Goal: Transaction & Acquisition: Purchase product/service

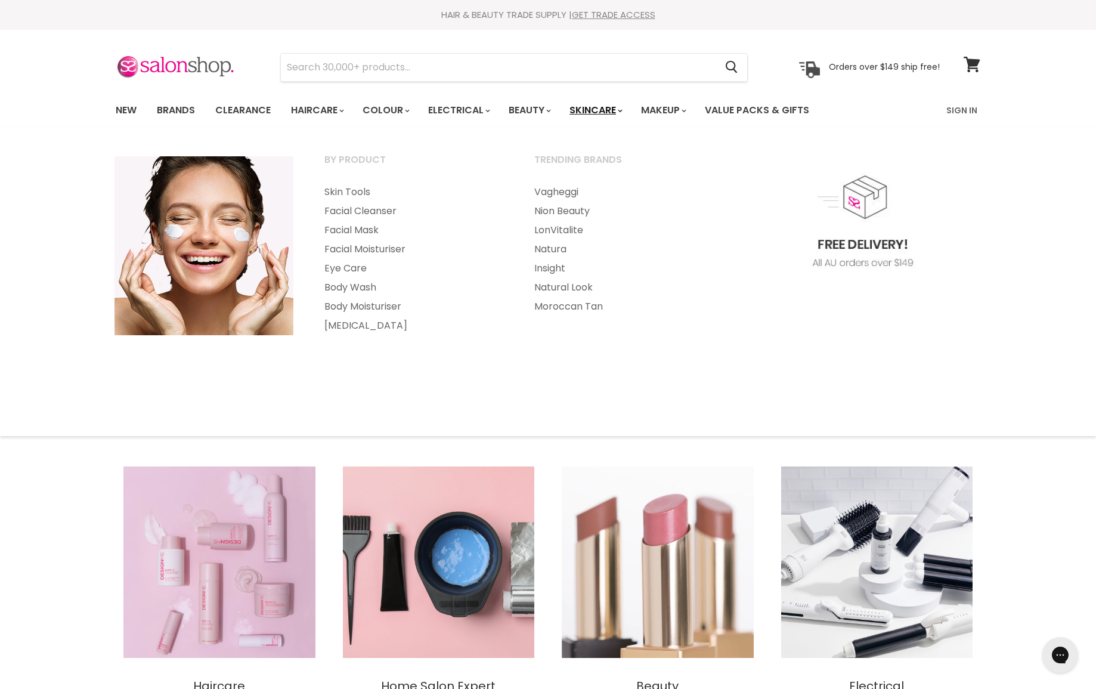
click at [611, 111] on link "Skincare" at bounding box center [595, 110] width 69 height 25
click at [616, 109] on link "Skincare" at bounding box center [595, 110] width 69 height 25
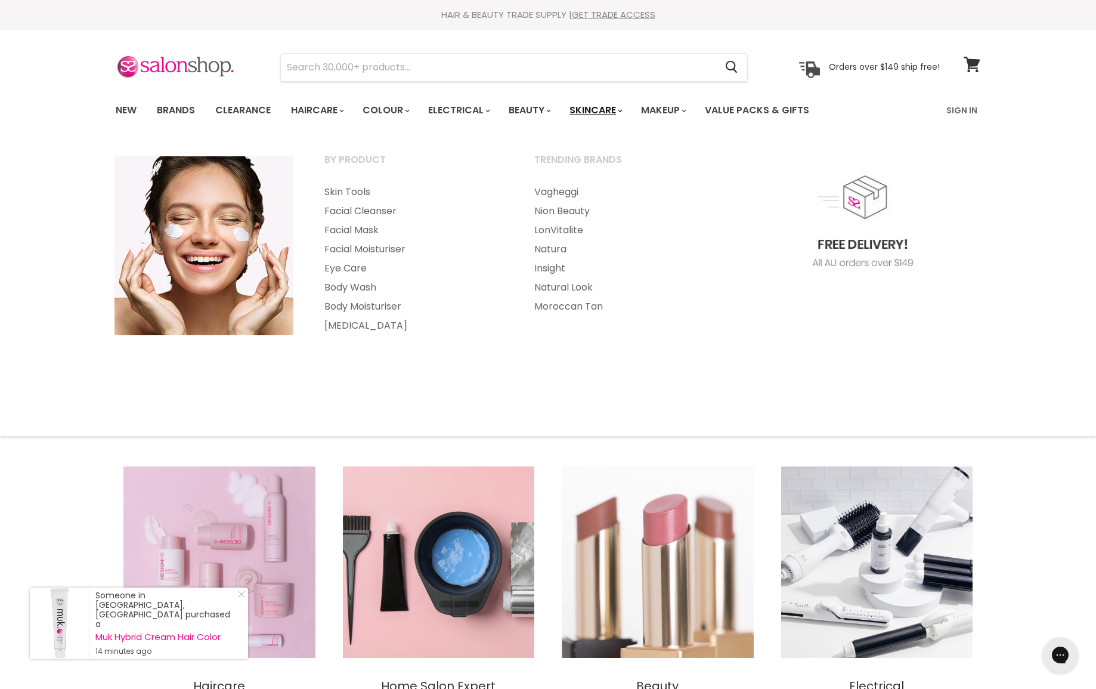
click at [595, 107] on link "Skincare" at bounding box center [595, 110] width 69 height 25
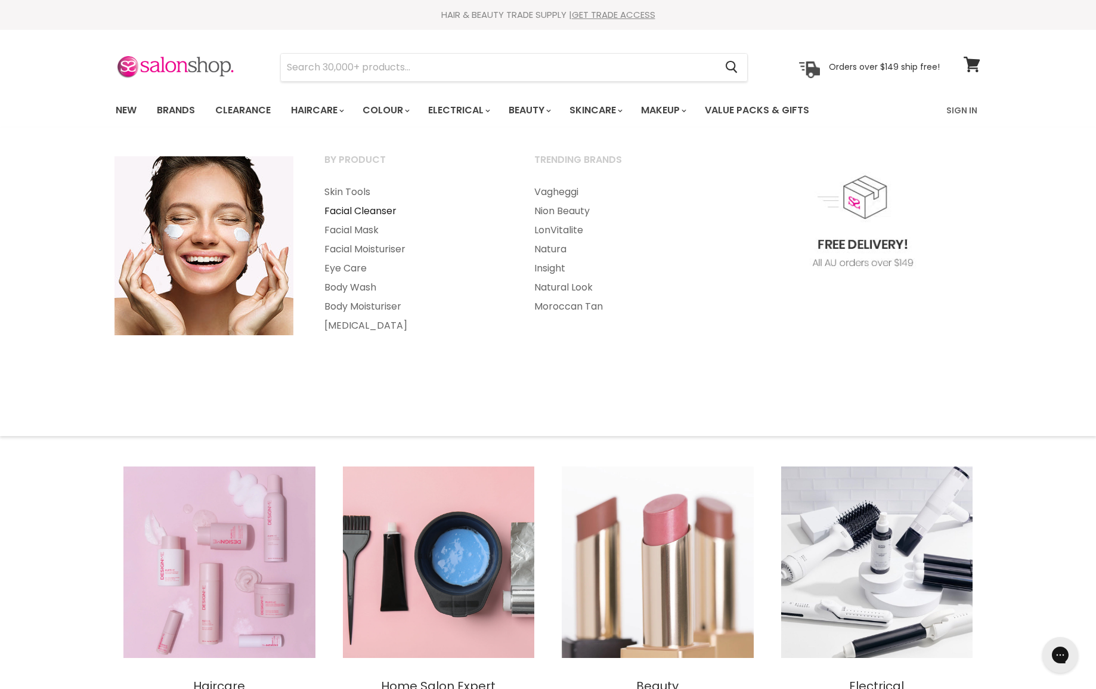
click at [354, 209] on link "Facial Cleanser" at bounding box center [414, 211] width 208 height 19
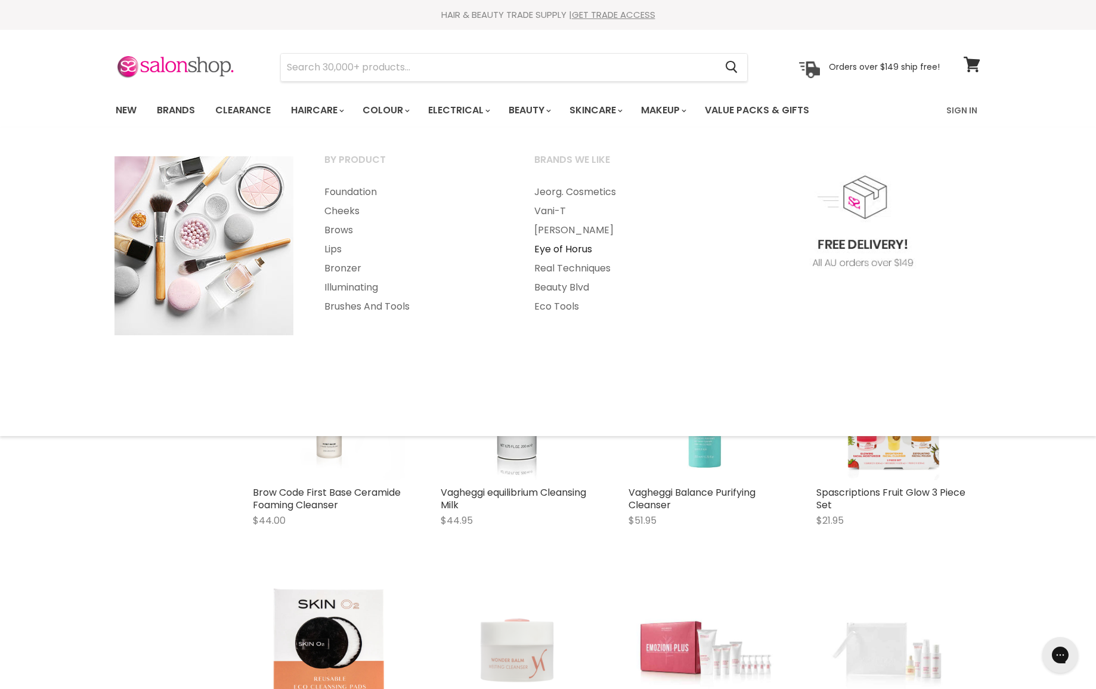
click at [539, 247] on link "Eye of Horus" at bounding box center [623, 249] width 208 height 19
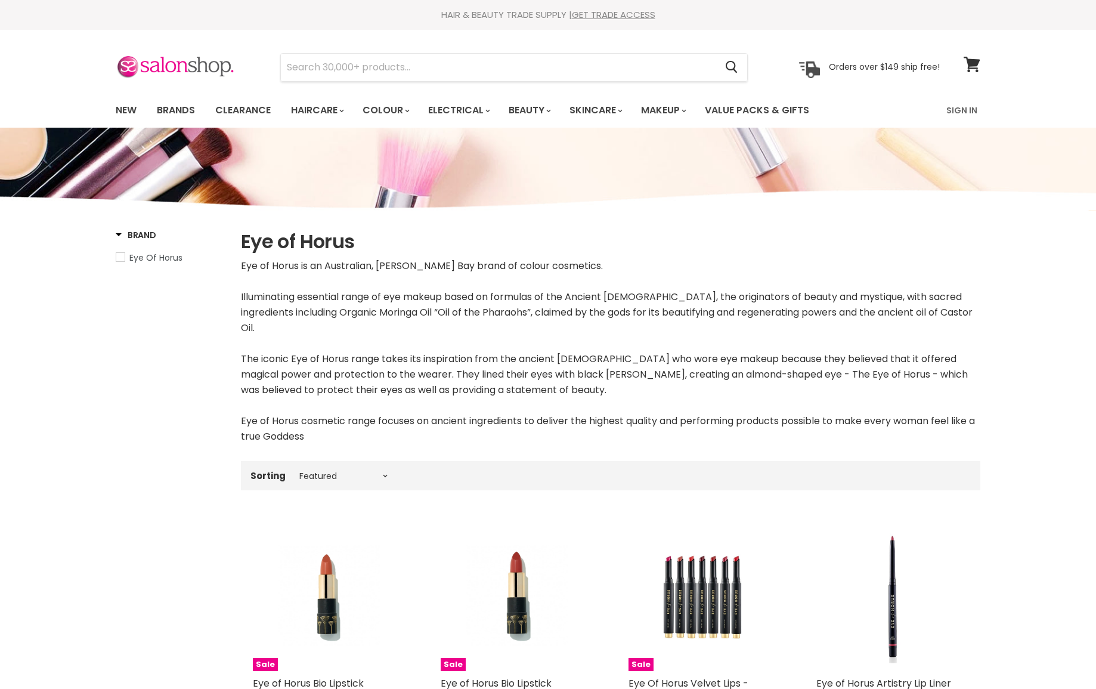
select select "manual"
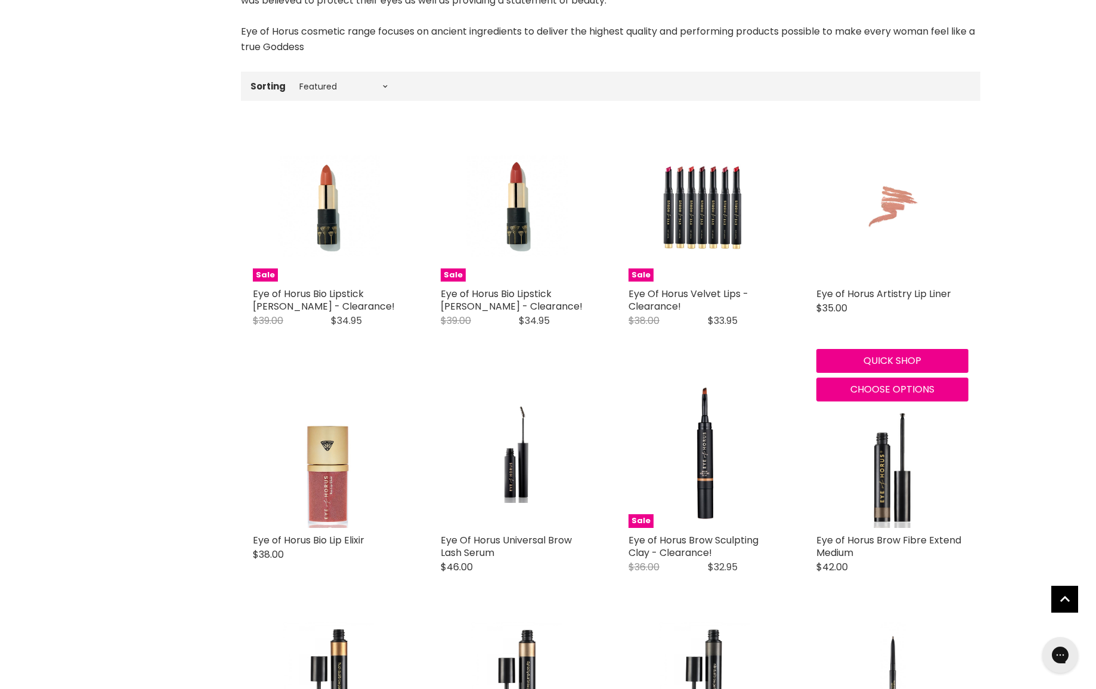
scroll to position [388, 0]
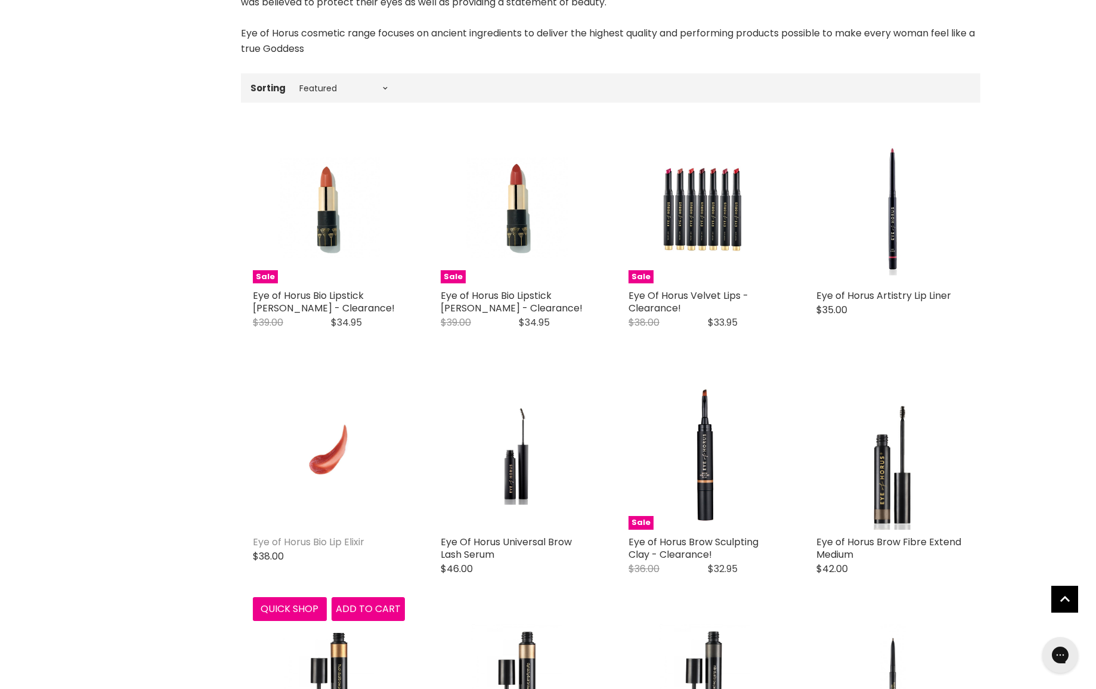
click at [354, 535] on link "Eye of Horus Bio Lip Elixir" at bounding box center [309, 542] width 112 height 14
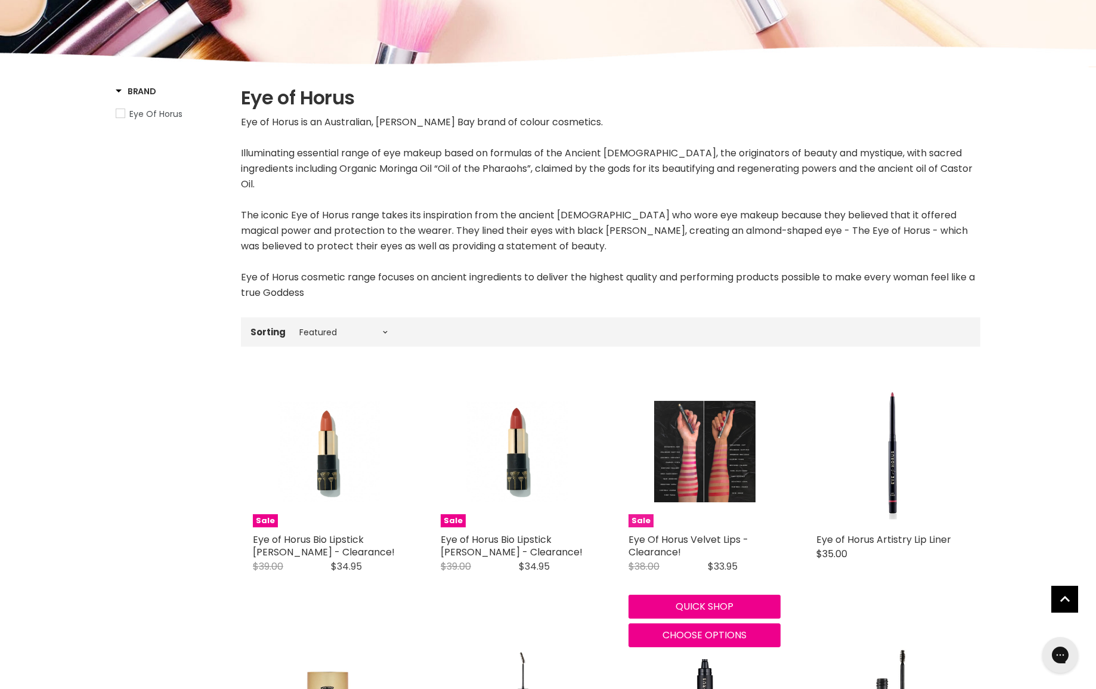
click at [699, 505] on img "Main content" at bounding box center [704, 451] width 101 height 152
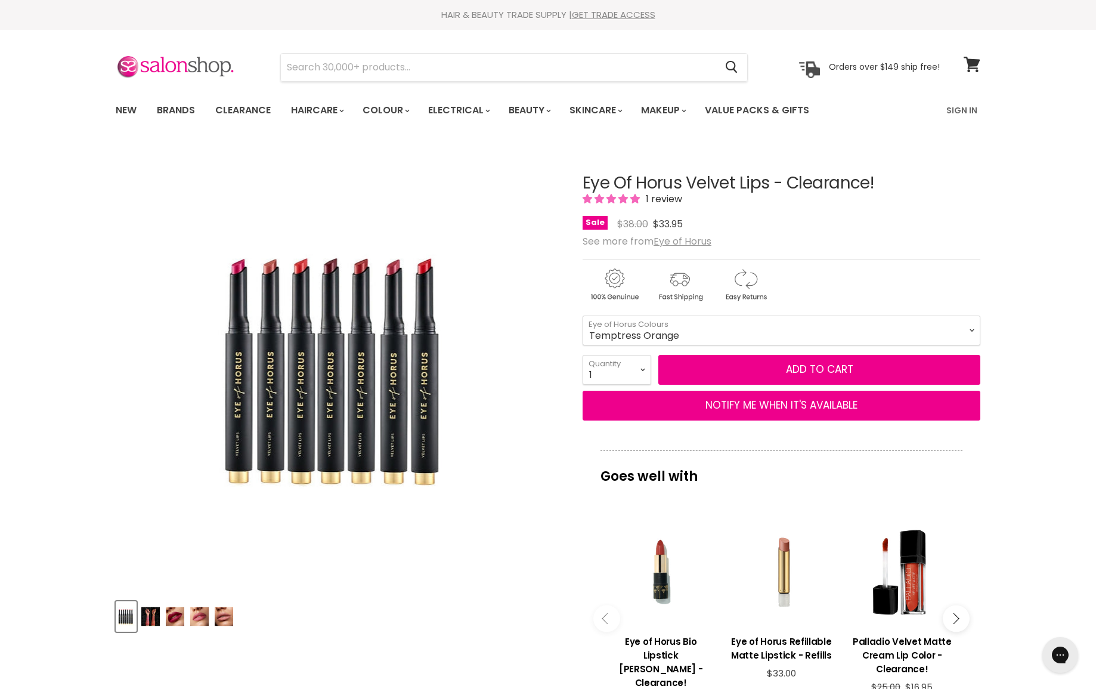
drag, startPoint x: 155, startPoint y: 615, endPoint x: 155, endPoint y: 605, distance: 9.5
click at [155, 614] on img "Product thumbnails" at bounding box center [150, 616] width 18 height 28
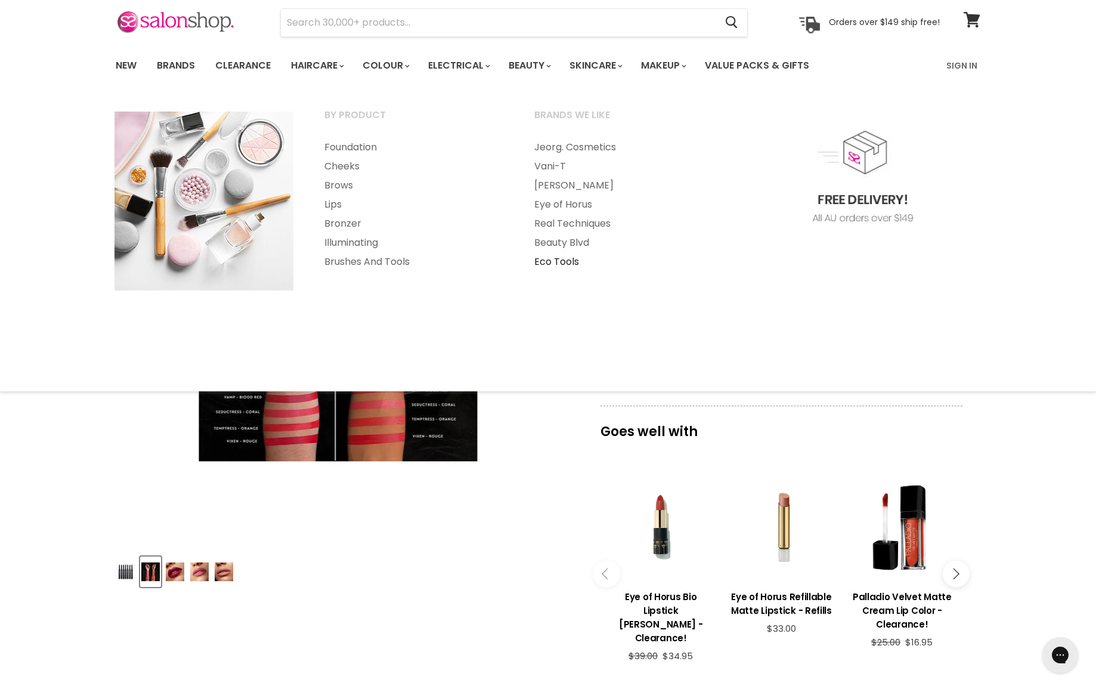
click at [561, 307] on ul "By Product Foundation Cheeks Brows Lips" at bounding box center [548, 237] width 897 height 284
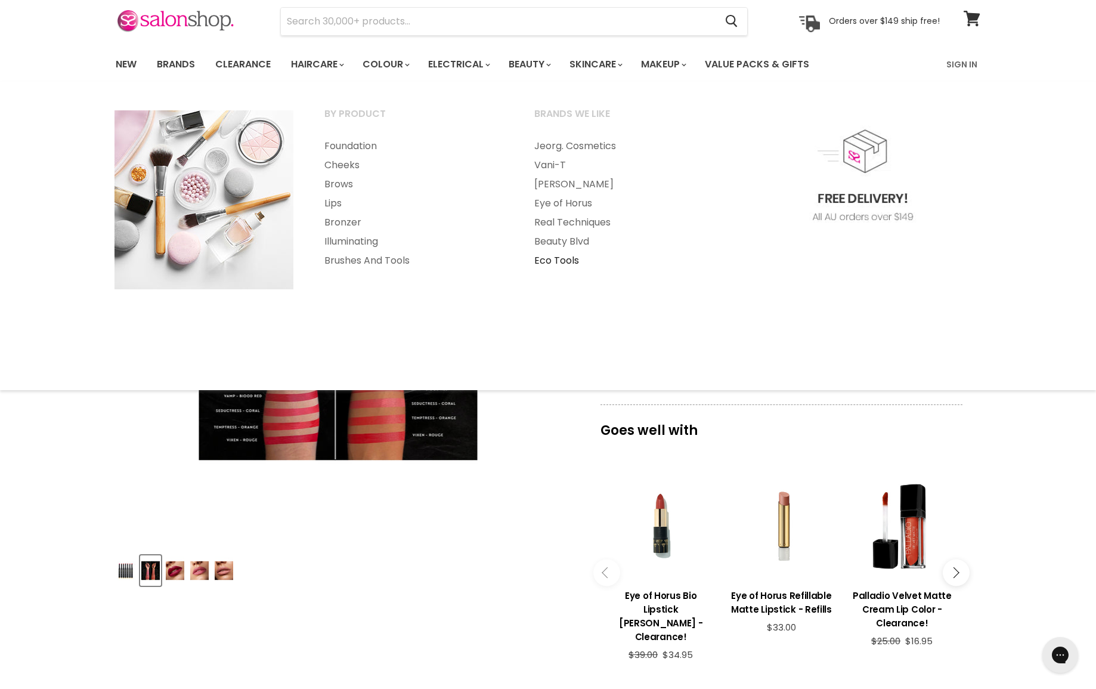
click at [556, 261] on link "Eco Tools" at bounding box center [623, 260] width 208 height 19
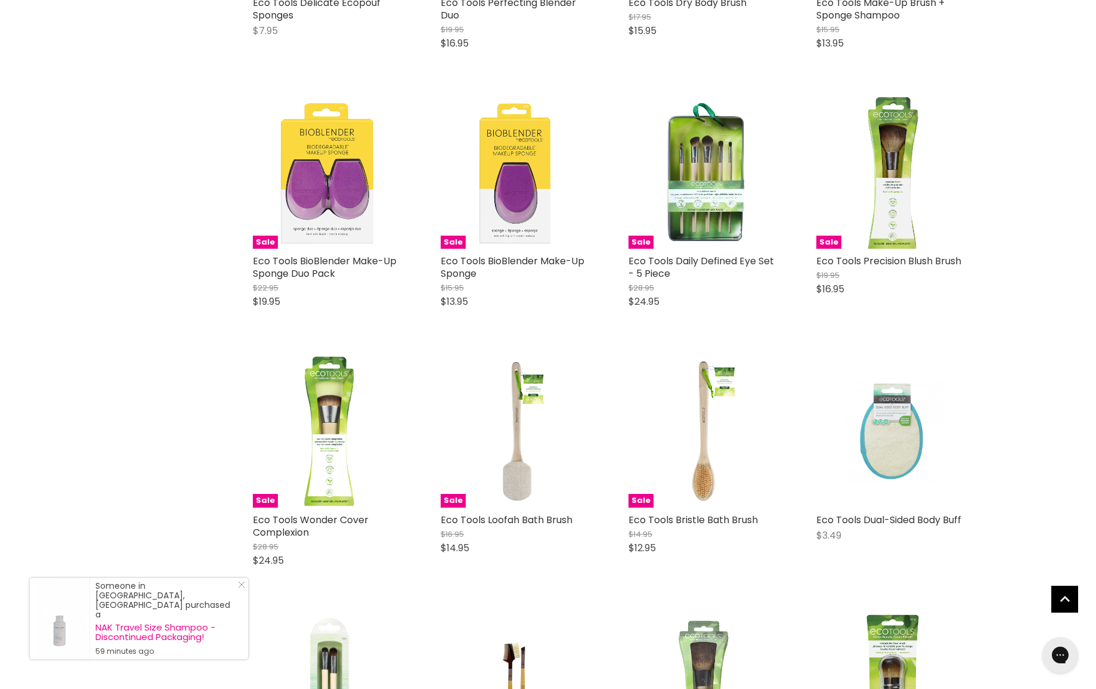
scroll to position [1164, 0]
